Goal: Task Accomplishment & Management: Complete application form

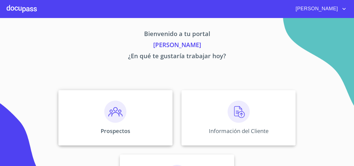
click at [105, 117] on img at bounding box center [115, 111] width 22 height 22
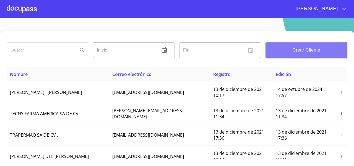
click at [301, 52] on span "Crear Cliente" at bounding box center [306, 50] width 73 height 8
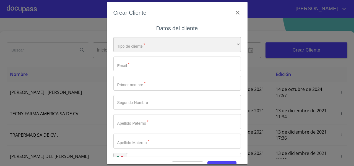
click at [139, 44] on div "​" at bounding box center [176, 44] width 127 height 15
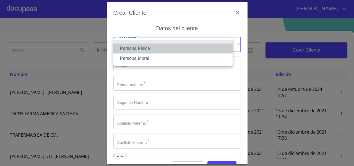
click at [136, 48] on li "Persona Física" at bounding box center [172, 48] width 119 height 10
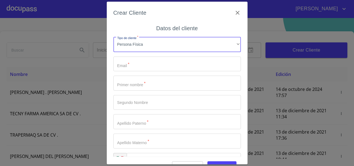
click at [131, 64] on input "Tipo de cliente   *" at bounding box center [176, 63] width 127 height 15
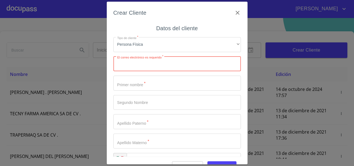
paste input "demer12@gmail.com"
type input "demer12@gmail.com"
click at [136, 82] on input "Tipo de cliente   *" at bounding box center [176, 82] width 127 height 15
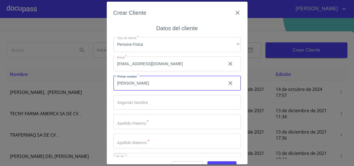
type input "[PERSON_NAME]"
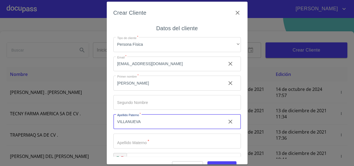
type input "VILLANUEVA"
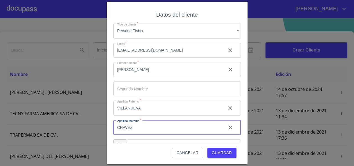
scroll to position [15, 0]
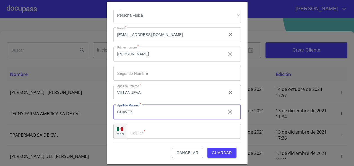
type input "CHAVEZ"
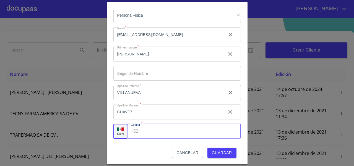
click at [134, 124] on div "+52 ​" at bounding box center [184, 131] width 114 height 15
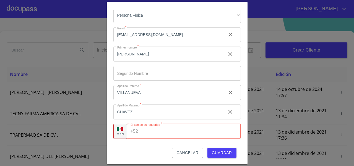
paste input "[PHONE_NUMBER]"
type input "[PHONE_NUMBER]"
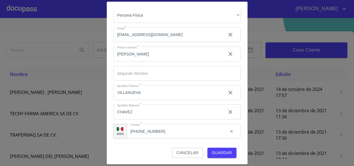
click at [109, 131] on div "Crear Cliente Datos del cliente Tipo de cliente   * Persona Física ​ Email   * …" at bounding box center [177, 83] width 141 height 162
click at [222, 151] on span "Guardar" at bounding box center [222, 152] width 20 height 7
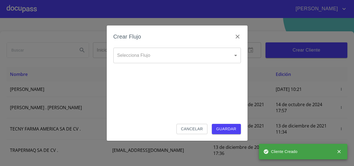
click at [124, 56] on body "FERNANDO Inicio ​ Fin ​ Crear Cliente Nombre Correo electrónico Registro Edició…" at bounding box center [177, 83] width 354 height 166
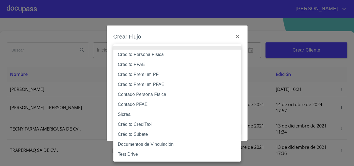
click at [141, 56] on li "Crédito Persona Física" at bounding box center [176, 54] width 127 height 10
type input "61b033e49b8c202ad5bb7912"
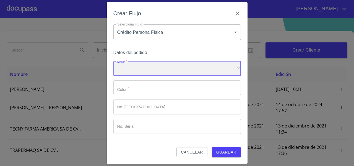
click at [132, 65] on div "​" at bounding box center [176, 68] width 127 height 15
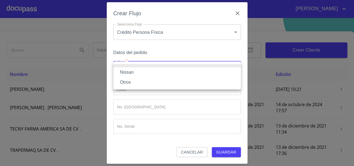
click at [129, 70] on li "Nissan" at bounding box center [176, 72] width 127 height 10
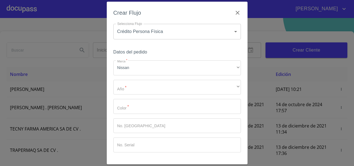
click at [131, 97] on div "Marca   * Nissan ​ Año   * ​ ​ Color   * ​ No. Pedido ​ No. Serial ​" at bounding box center [176, 106] width 127 height 92
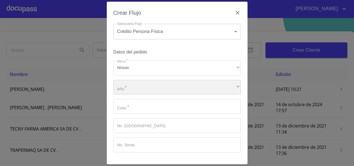
click at [132, 90] on div "​" at bounding box center [176, 87] width 127 height 15
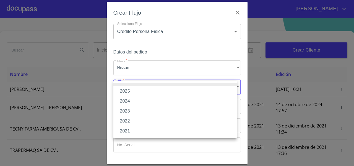
click at [132, 91] on li "2025" at bounding box center [174, 91] width 123 height 10
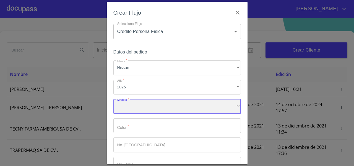
click at [128, 103] on div "​" at bounding box center [176, 106] width 127 height 15
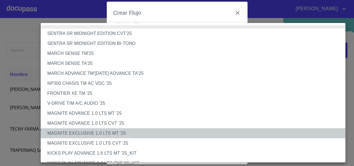
click at [97, 136] on li "MAGNITE EXCLUSIVE 1.0 LTS MT '25" at bounding box center [195, 133] width 309 height 10
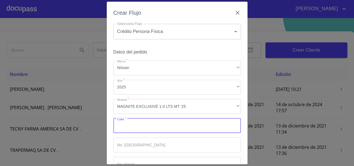
click at [124, 126] on input "Marca   *" at bounding box center [176, 125] width 127 height 15
type input "AZUL"
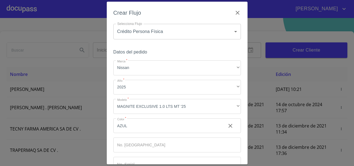
scroll to position [37, 0]
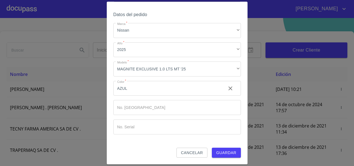
click at [229, 149] on span "Guardar" at bounding box center [226, 152] width 20 height 7
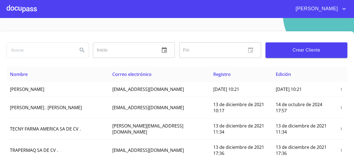
drag, startPoint x: 77, startPoint y: 92, endPoint x: 5, endPoint y: 98, distance: 72.1
click at [5, 98] on div "Inicio ​ Fin ​ Crear Cliente Nombre Correo electrónico Registro Edición JOEL VI…" at bounding box center [177, 103] width 354 height 145
click at [74, 79] on th "Nombre" at bounding box center [58, 74] width 102 height 15
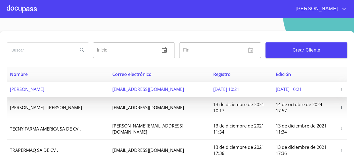
drag, startPoint x: 72, startPoint y: 93, endPoint x: 9, endPoint y: 96, distance: 62.5
click at [9, 96] on td "[PERSON_NAME]" at bounding box center [58, 89] width 102 height 15
copy span "[PERSON_NAME]"
drag, startPoint x: 117, startPoint y: 93, endPoint x: 169, endPoint y: 102, distance: 52.7
click at [169, 97] on td "[EMAIL_ADDRESS][DOMAIN_NAME]" at bounding box center [159, 89] width 101 height 15
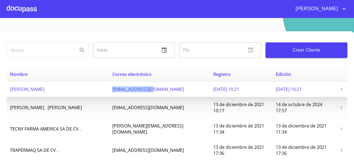
copy span "[EMAIL_ADDRESS][DOMAIN_NAME]"
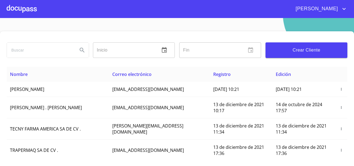
click at [58, 28] on section "Inicio ​ Fin ​ Crear Cliente Nombre Correo electrónico Registro Edición JOEL VI…" at bounding box center [177, 92] width 354 height 148
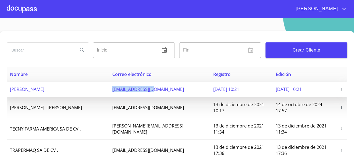
drag, startPoint x: 116, startPoint y: 95, endPoint x: 164, endPoint y: 96, distance: 47.8
click at [164, 96] on td "[EMAIL_ADDRESS][DOMAIN_NAME]" at bounding box center [159, 89] width 101 height 15
copy span "[EMAIL_ADDRESS][DOMAIN_NAME]"
drag, startPoint x: 70, startPoint y: 91, endPoint x: 8, endPoint y: 97, distance: 62.7
click at [8, 97] on td "[PERSON_NAME]" at bounding box center [58, 89] width 102 height 15
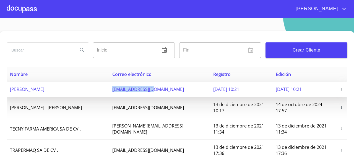
copy span "[PERSON_NAME]"
drag, startPoint x: 119, startPoint y: 92, endPoint x: 166, endPoint y: 93, distance: 47.0
click at [166, 93] on td "[EMAIL_ADDRESS][DOMAIN_NAME]" at bounding box center [159, 89] width 101 height 15
copy span "[EMAIL_ADDRESS][DOMAIN_NAME]"
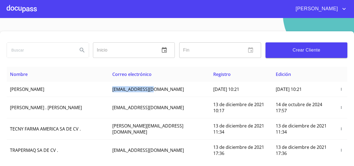
click at [288, 54] on span "Crear Cliente" at bounding box center [306, 50] width 73 height 8
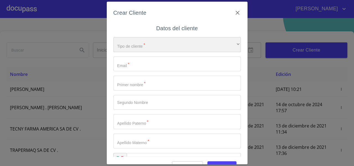
click at [144, 42] on div "​" at bounding box center [176, 44] width 127 height 15
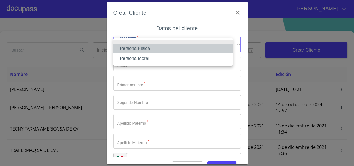
click at [138, 46] on li "Persona Física" at bounding box center [172, 48] width 119 height 10
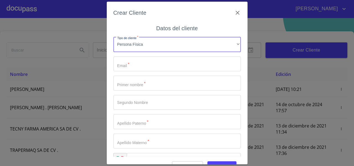
click at [132, 65] on input "Tipo de cliente   *" at bounding box center [176, 63] width 127 height 15
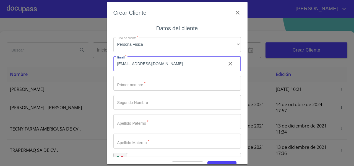
type input "[EMAIL_ADDRESS][DOMAIN_NAME]"
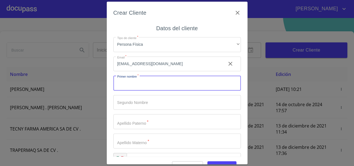
click at [116, 86] on input "Tipo de cliente   *" at bounding box center [176, 82] width 127 height 15
type input "[PERSON_NAME]"
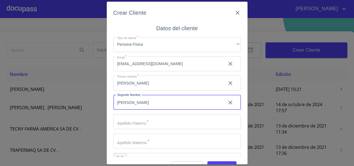
type input "[PERSON_NAME]"
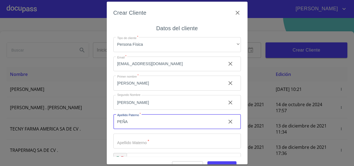
scroll to position [15, 0]
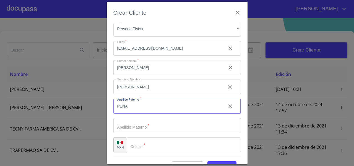
type input "PEÑA"
click at [127, 118] on input "Tipo de cliente   *" at bounding box center [176, 125] width 127 height 15
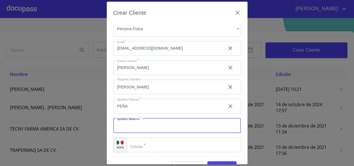
click at [129, 107] on input "PEÑA" at bounding box center [167, 105] width 108 height 15
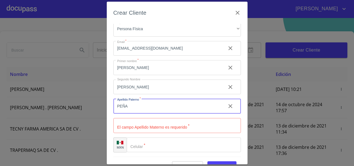
click at [129, 107] on input "PEÑA" at bounding box center [167, 105] width 108 height 15
click at [122, 123] on input "Tipo de cliente   *" at bounding box center [176, 125] width 127 height 15
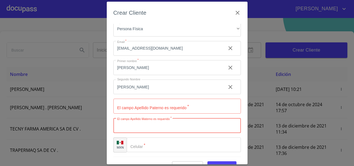
paste input "PEÑA"
type input "PEÑA"
click at [135, 85] on input "[PERSON_NAME]" at bounding box center [167, 86] width 108 height 15
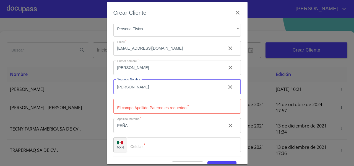
click at [135, 85] on input "[PERSON_NAME]" at bounding box center [167, 86] width 108 height 15
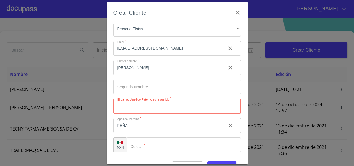
click at [127, 106] on input "Tipo de cliente   *" at bounding box center [176, 105] width 127 height 15
paste input "[PERSON_NAME]"
type input "[PERSON_NAME]"
click at [110, 128] on div "Crear Cliente Datos del cliente Tipo de cliente   * Persona Física ​ Email   * …" at bounding box center [177, 83] width 141 height 162
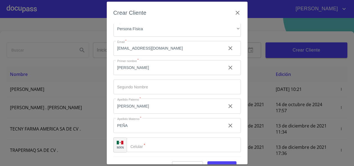
scroll to position [14, 0]
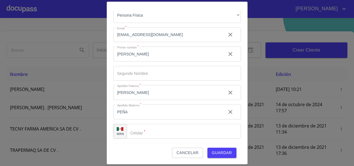
click at [145, 132] on input "Tipo de cliente   *" at bounding box center [184, 131] width 114 height 15
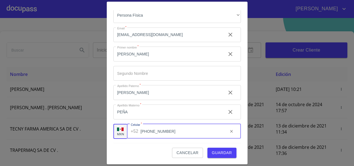
type input "[PHONE_NUMBER]"
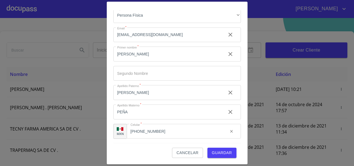
click at [137, 151] on div "Cancelar Guardar" at bounding box center [176, 150] width 127 height 15
click at [214, 154] on span "Guardar" at bounding box center [222, 152] width 20 height 7
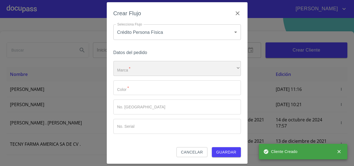
click at [125, 62] on div "​" at bounding box center [176, 68] width 127 height 15
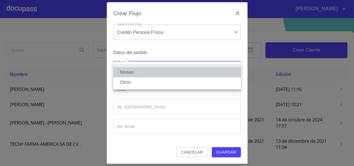
click at [125, 70] on li "Nissan" at bounding box center [176, 72] width 127 height 10
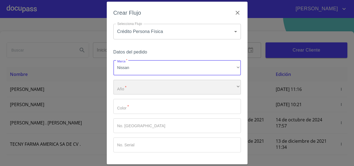
click at [124, 86] on div "​" at bounding box center [176, 87] width 127 height 15
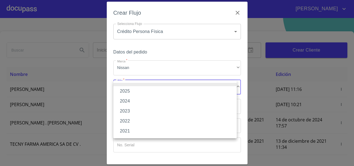
click at [131, 90] on li "2025" at bounding box center [174, 91] width 123 height 10
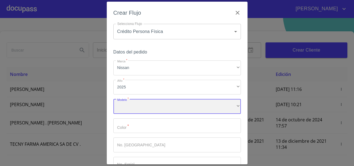
click at [124, 108] on div "​" at bounding box center [176, 106] width 127 height 15
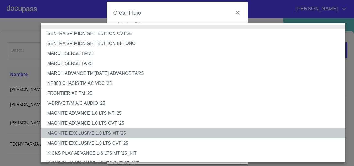
click at [127, 132] on li "MAGNITE EXCLUSIVE 1.0 LTS MT '25" at bounding box center [195, 133] width 309 height 10
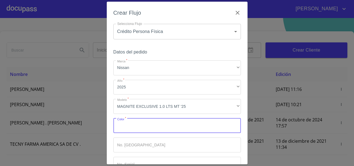
click at [134, 127] on input "Marca   *" at bounding box center [176, 125] width 127 height 15
type input "B"
type input "AZUL"
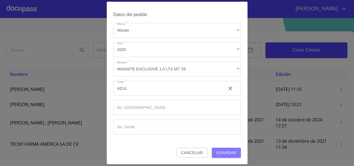
click at [231, 157] on button "Guardar" at bounding box center [226, 152] width 29 height 10
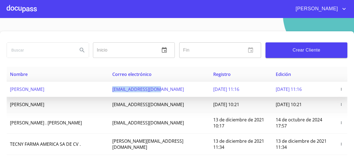
drag, startPoint x: 117, startPoint y: 93, endPoint x: 167, endPoint y: 93, distance: 50.8
click at [167, 93] on td "[EMAIL_ADDRESS][DOMAIN_NAME]" at bounding box center [159, 89] width 101 height 15
copy span "[EMAIL_ADDRESS][DOMAIN_NAME]"
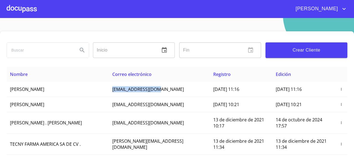
copy span "[EMAIL_ADDRESS][DOMAIN_NAME]"
drag, startPoint x: 59, startPoint y: 93, endPoint x: 1, endPoint y: 91, distance: 57.8
click at [1, 91] on div "Inicio ​ Fin ​ Crear Cliente Nombre Correo electrónico Registro Edición ROCIO Z…" at bounding box center [177, 103] width 354 height 145
click at [3, 91] on div "Inicio ​ Fin ​ Crear Cliente Nombre Correo electrónico Registro Edición ROCIO Z…" at bounding box center [177, 103] width 354 height 145
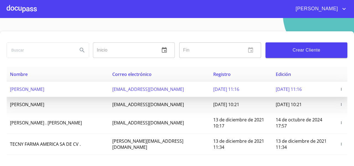
drag, startPoint x: 9, startPoint y: 91, endPoint x: 58, endPoint y: 94, distance: 49.5
click at [58, 94] on td "[PERSON_NAME]" at bounding box center [58, 89] width 102 height 15
copy span "[PERSON_NAME]"
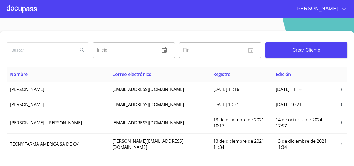
copy span "[PERSON_NAME]"
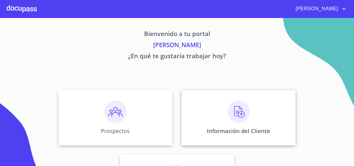
click at [195, 107] on div "Información del Cliente" at bounding box center [238, 117] width 114 height 55
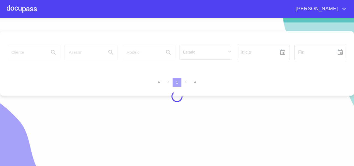
click at [26, 56] on div at bounding box center [177, 96] width 354 height 148
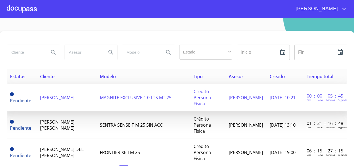
click at [51, 100] on span "[PERSON_NAME]" at bounding box center [57, 97] width 34 height 6
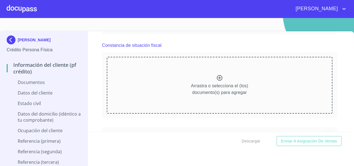
scroll to position [583, 0]
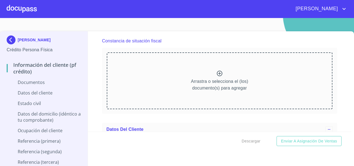
click at [164, 66] on div "Arrastra o selecciona el (los) documento(s) para agregar" at bounding box center [219, 80] width 225 height 56
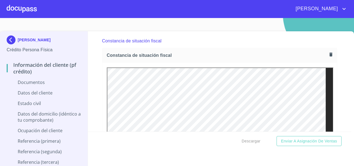
scroll to position [0, 0]
click at [329, 53] on icon "button" at bounding box center [330, 54] width 3 height 4
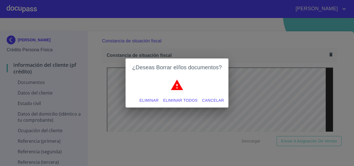
click at [170, 100] on span "Eliminar todos" at bounding box center [180, 100] width 35 height 7
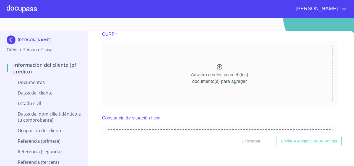
scroll to position [506, 0]
click at [154, 78] on div "Arrastra o selecciona el (los) documento(s) para agregar" at bounding box center [219, 74] width 225 height 56
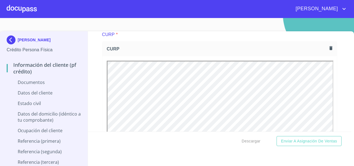
scroll to position [0, 0]
click at [329, 67] on div "Información del cliente (PF crédito) Documentos Documento de identificación   *…" at bounding box center [219, 81] width 263 height 100
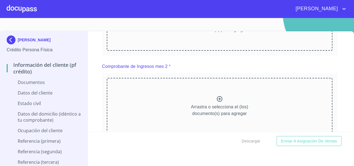
scroll to position [308, 0]
click at [213, 83] on div "Arrastra o selecciona el (los) documento(s) para agregar" at bounding box center [219, 105] width 225 height 56
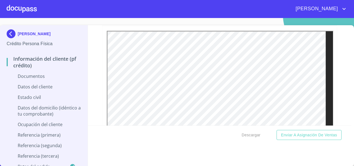
scroll to position [539, 0]
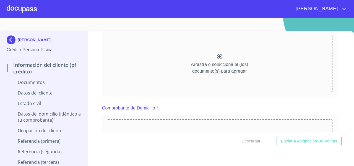
scroll to position [80, 0]
click at [165, 68] on div "Arrastra o selecciona el (los) documento(s) para agregar" at bounding box center [219, 63] width 225 height 56
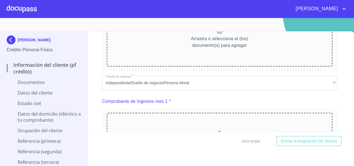
scroll to position [335, 0]
click at [198, 62] on div "Arrastra o selecciona el (los) documento(s) para agregar" at bounding box center [219, 37] width 225 height 56
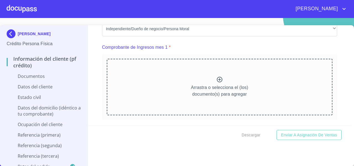
scroll to position [546, 0]
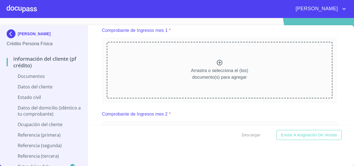
click at [155, 77] on div "Arrastra o selecciona el (los) documento(s) para agregar" at bounding box center [219, 70] width 225 height 56
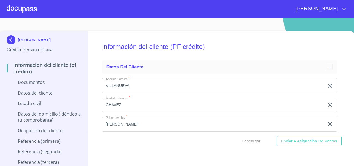
click at [14, 42] on img at bounding box center [12, 39] width 11 height 9
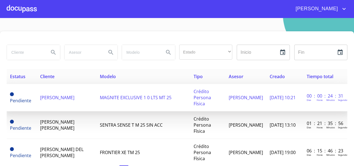
click at [72, 101] on td "[PERSON_NAME]" at bounding box center [67, 97] width 60 height 27
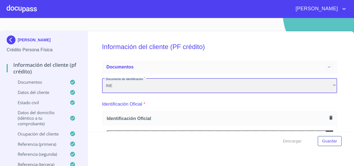
click at [142, 78] on div "INE" at bounding box center [219, 85] width 235 height 15
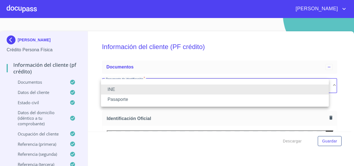
click at [339, 92] on div at bounding box center [177, 83] width 354 height 166
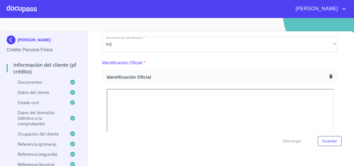
scroll to position [42, 0]
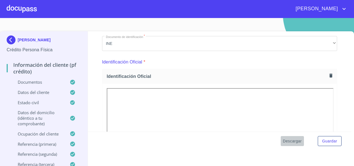
click at [285, 141] on span "Descargar" at bounding box center [292, 140] width 19 height 7
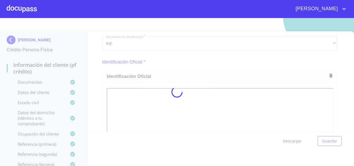
scroll to position [0, 0]
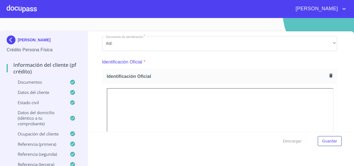
click at [13, 41] on img at bounding box center [12, 39] width 11 height 9
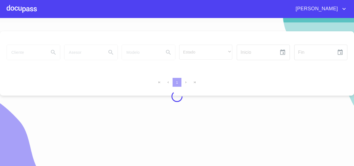
click at [31, 51] on div at bounding box center [177, 96] width 354 height 148
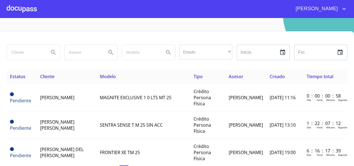
click at [31, 51] on input "search" at bounding box center [26, 52] width 38 height 15
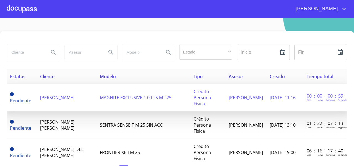
click at [64, 93] on td "[PERSON_NAME]" at bounding box center [67, 97] width 60 height 27
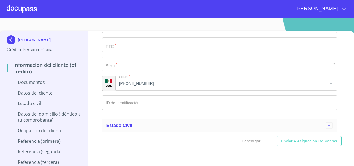
scroll to position [840, 0]
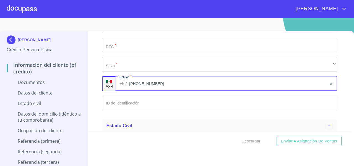
click at [145, 81] on input "[PHONE_NUMBER]" at bounding box center [227, 83] width 197 height 15
click at [156, 81] on input "[PHONE_NUMBER]" at bounding box center [227, 83] width 197 height 15
drag, startPoint x: 156, startPoint y: 81, endPoint x: 130, endPoint y: 84, distance: 26.7
click at [130, 84] on input "[PHONE_NUMBER]" at bounding box center [227, 83] width 197 height 15
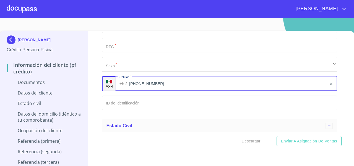
click at [109, 103] on input "Documento de identificación   *" at bounding box center [219, 102] width 235 height 15
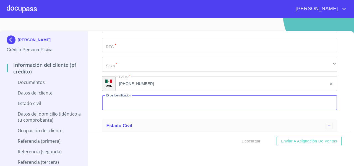
paste input "33)29352136"
click at [110, 102] on input "33)29352136" at bounding box center [213, 102] width 222 height 15
type input "3329352136"
drag, startPoint x: 131, startPoint y: 103, endPoint x: 103, endPoint y: 104, distance: 28.2
click at [103, 104] on input "3329352136" at bounding box center [213, 102] width 222 height 15
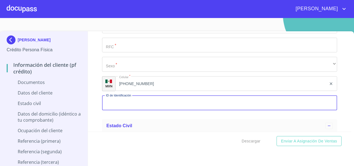
click at [29, 9] on div at bounding box center [22, 9] width 30 height 18
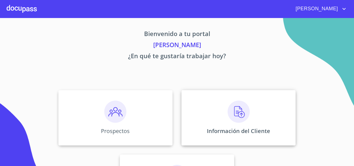
click at [207, 100] on div "Información del Cliente" at bounding box center [238, 117] width 114 height 55
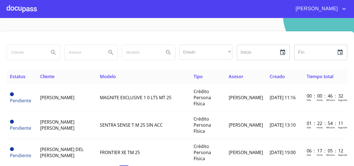
click at [30, 11] on div at bounding box center [22, 9] width 30 height 18
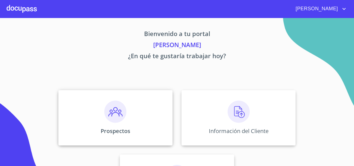
scroll to position [48, 0]
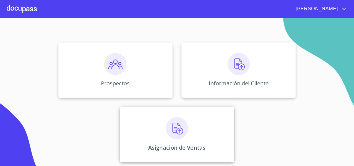
click at [150, 132] on div "Asignación de Ventas" at bounding box center [177, 133] width 114 height 55
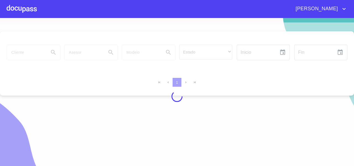
click at [34, 50] on div at bounding box center [177, 96] width 354 height 148
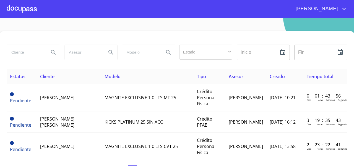
click at [30, 52] on input "search" at bounding box center [26, 52] width 38 height 15
type input "[PERSON_NAME]"
click at [54, 59] on div "[PERSON_NAME]" at bounding box center [33, 52] width 53 height 15
click at [54, 54] on icon "Search" at bounding box center [53, 52] width 7 height 7
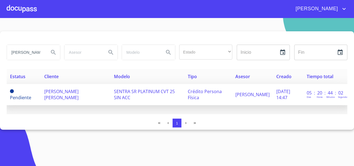
click at [85, 96] on td "[PERSON_NAME] [PERSON_NAME]" at bounding box center [75, 94] width 69 height 21
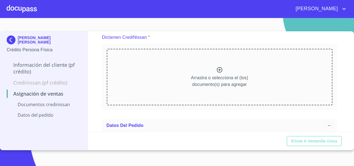
scroll to position [47, 0]
click at [136, 81] on div "Arrastra o selecciona el (los) documento(s) para agregar" at bounding box center [219, 77] width 225 height 56
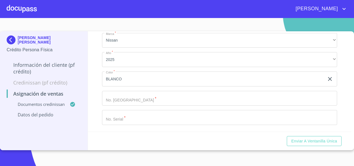
scroll to position [178, 0]
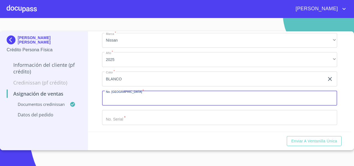
click at [128, 97] on input "Marca   *" at bounding box center [219, 98] width 235 height 15
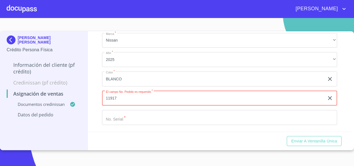
type input "11917"
click at [96, 117] on div "Asignación de Ventas Documentos CrediNissan Dictamen CrediNissan * Dictamen Cre…" at bounding box center [219, 81] width 263 height 100
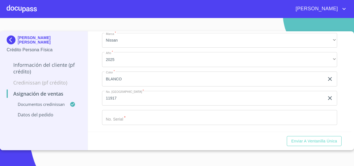
click at [111, 114] on input "Marca   *" at bounding box center [219, 117] width 235 height 15
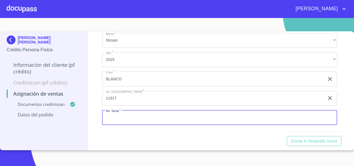
paste input "3N1AB8AE5SY392282"
type input "3N1AB8AE5SY392282"
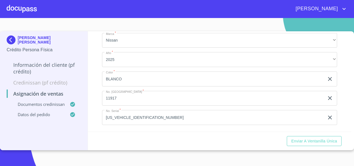
click at [97, 114] on div "Asignación de Ventas Documentos CrediNissan Dictamen CrediNissan * Dictamen Cre…" at bounding box center [219, 81] width 263 height 100
click at [307, 142] on span "Enviar a Ventanilla única" at bounding box center [314, 140] width 46 height 7
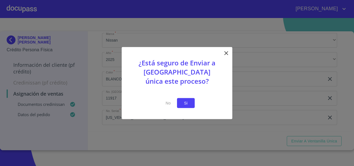
click at [185, 106] on button "Si" at bounding box center [186, 103] width 18 height 10
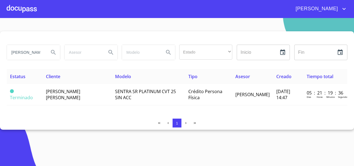
click at [18, 54] on input "[PERSON_NAME]" at bounding box center [26, 52] width 38 height 15
click at [53, 81] on th "Cliente" at bounding box center [77, 76] width 69 height 15
click at [27, 9] on div at bounding box center [22, 9] width 30 height 18
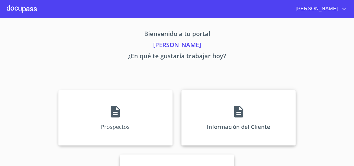
click at [210, 102] on div "Información del Cliente" at bounding box center [238, 117] width 114 height 55
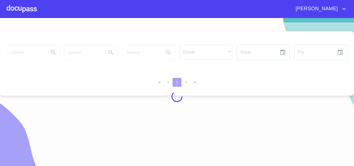
click at [21, 51] on div at bounding box center [177, 96] width 354 height 148
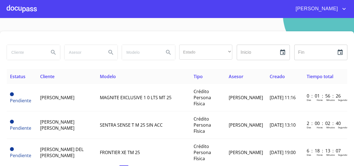
click at [21, 51] on input "search" at bounding box center [26, 52] width 38 height 15
type input "ANGEL IVAN"
click at [55, 56] on button "Search" at bounding box center [53, 52] width 13 height 13
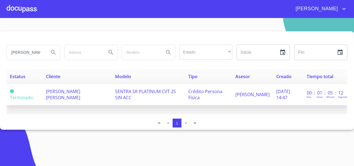
click at [57, 96] on span "[PERSON_NAME] [PERSON_NAME]" at bounding box center [63, 94] width 34 height 12
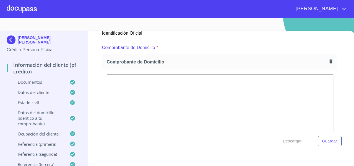
scroll to position [285, 0]
click at [328, 61] on icon "button" at bounding box center [330, 61] width 5 height 5
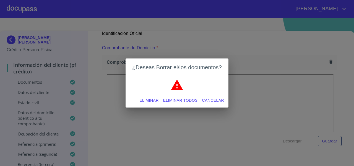
click at [173, 99] on span "Eliminar todos" at bounding box center [180, 100] width 35 height 7
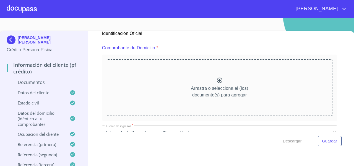
click at [160, 92] on div "Arrastra o selecciona el (los) documento(s) para agregar" at bounding box center [219, 87] width 225 height 56
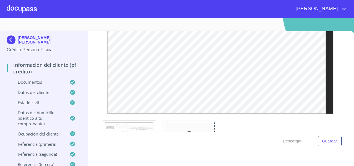
scroll to position [1601, 0]
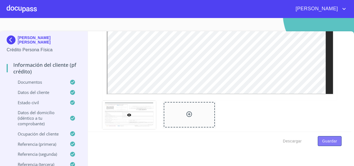
click at [325, 144] on span "Guardar" at bounding box center [329, 140] width 15 height 7
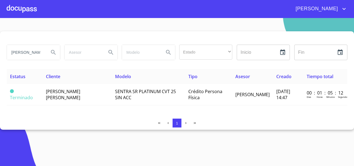
click at [24, 9] on div at bounding box center [22, 9] width 30 height 18
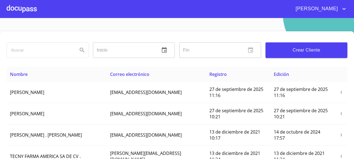
click at [38, 48] on input "search" at bounding box center [40, 50] width 66 height 15
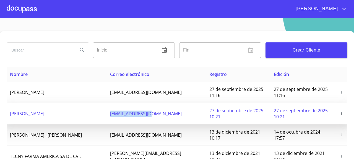
drag, startPoint x: 117, startPoint y: 114, endPoint x: 166, endPoint y: 115, distance: 49.2
click at [166, 115] on td "[EMAIL_ADDRESS][DOMAIN_NAME]" at bounding box center [156, 113] width 99 height 21
copy span "[EMAIL_ADDRESS][DOMAIN_NAME]"
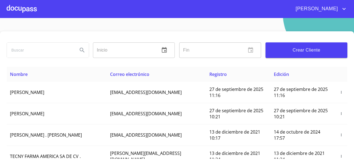
click at [27, 7] on div at bounding box center [22, 9] width 30 height 18
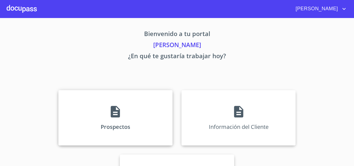
click at [79, 100] on div "Prospectos" at bounding box center [115, 117] width 114 height 55
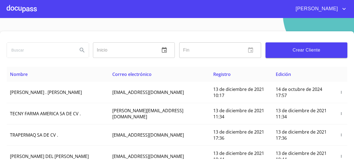
click at [21, 3] on div at bounding box center [22, 9] width 30 height 18
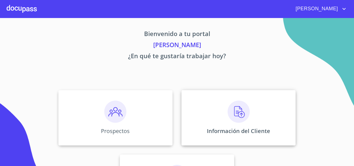
click at [198, 91] on div "Información del Cliente" at bounding box center [238, 117] width 114 height 55
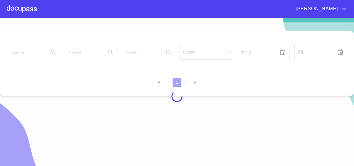
click at [15, 55] on div at bounding box center [177, 96] width 354 height 148
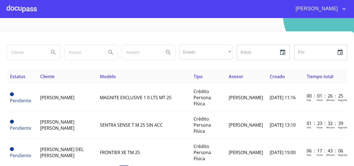
click at [15, 55] on input "search" at bounding box center [26, 52] width 38 height 15
click at [11, 53] on input "[PERSON_NAME]" at bounding box center [26, 52] width 38 height 15
type input "[PERSON_NAME]"
click at [54, 52] on icon "Search" at bounding box center [53, 52] width 7 height 7
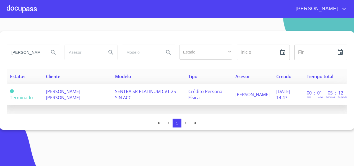
click at [72, 90] on span "[PERSON_NAME] [PERSON_NAME]" at bounding box center [63, 94] width 34 height 12
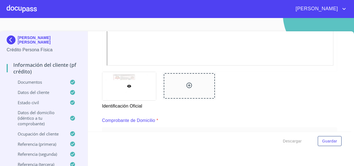
scroll to position [328, 0]
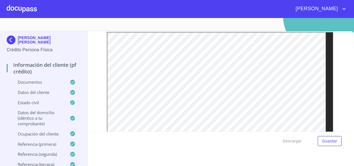
click at [333, 78] on div "Información del cliente (PF crédito) Documentos Documento de identificación   *…" at bounding box center [219, 81] width 263 height 100
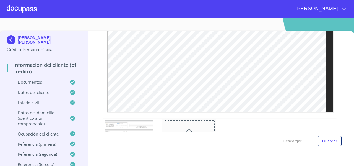
scroll to position [1582, 0]
click at [6, 39] on div "ANGEL [PERSON_NAME] [PERSON_NAME] Persona Física Información del cliente (PF cr…" at bounding box center [44, 101] width 88 height 141
click at [11, 40] on img at bounding box center [12, 39] width 11 height 9
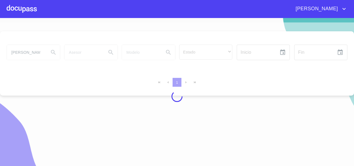
click at [31, 51] on div at bounding box center [177, 96] width 354 height 148
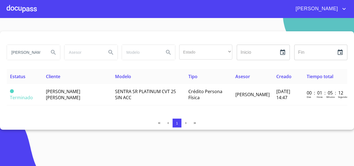
click at [26, 11] on div at bounding box center [22, 9] width 30 height 18
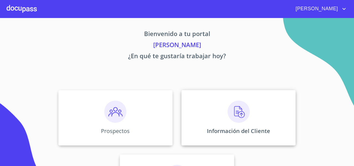
click at [212, 114] on div "Información del Cliente" at bounding box center [238, 117] width 114 height 55
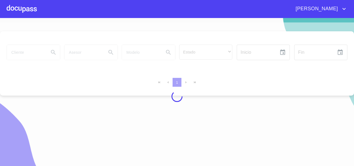
click at [24, 53] on div at bounding box center [177, 96] width 354 height 148
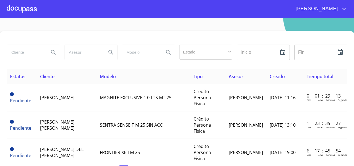
click at [24, 53] on input "search" at bounding box center [26, 52] width 38 height 15
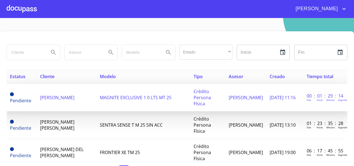
click at [65, 99] on span "[PERSON_NAME]" at bounding box center [57, 97] width 34 height 6
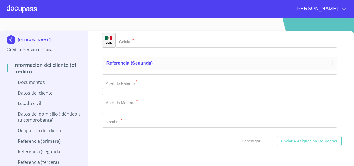
scroll to position [1746, 0]
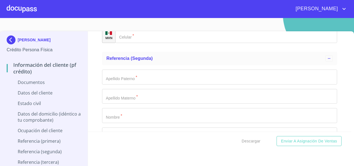
click at [21, 4] on div at bounding box center [22, 9] width 30 height 18
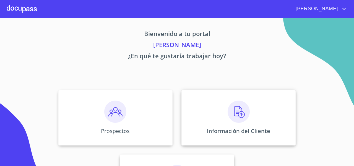
click at [222, 107] on div "Información del Cliente" at bounding box center [238, 117] width 114 height 55
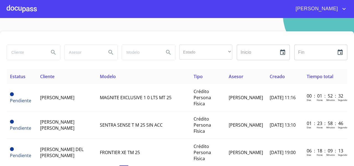
click at [71, 81] on th "Cliente" at bounding box center [67, 76] width 60 height 15
click at [21, 51] on input "search" at bounding box center [26, 52] width 38 height 15
